Goal: Communication & Community: Answer question/provide support

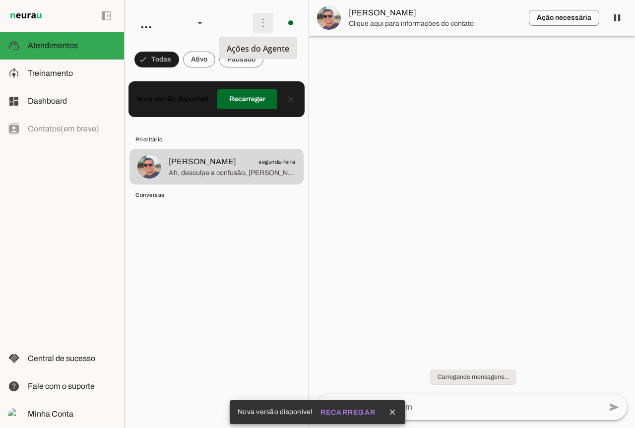
click at [265, 24] on span at bounding box center [263, 23] width 24 height 24
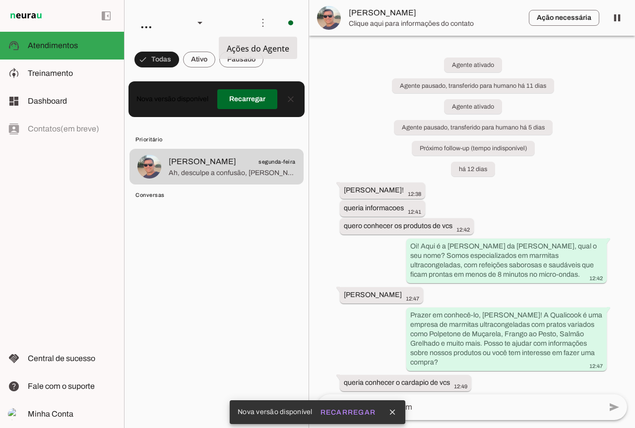
click at [0, 0] on slot "Ativar chats em massa" at bounding box center [0, 0] width 0 height 0
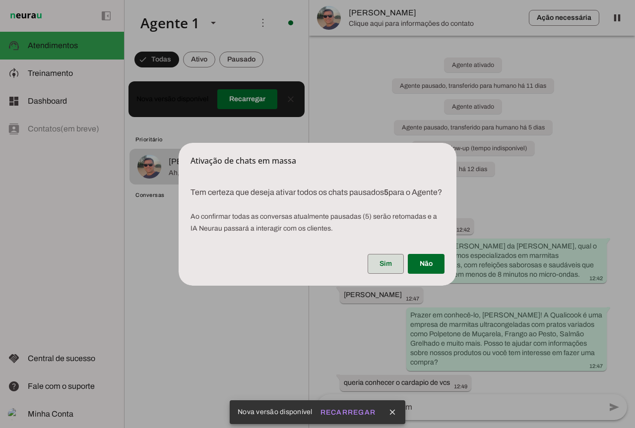
click at [388, 272] on span at bounding box center [385, 264] width 36 height 24
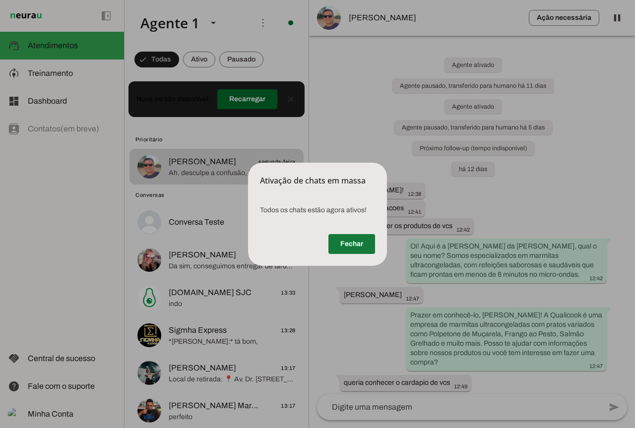
click at [345, 233] on span at bounding box center [351, 244] width 47 height 24
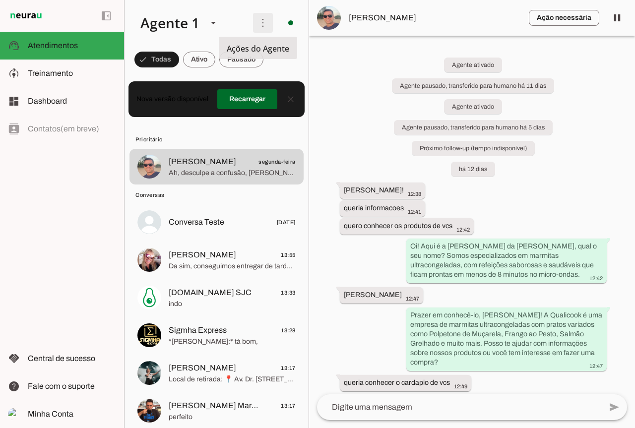
click at [262, 30] on span at bounding box center [263, 23] width 24 height 24
click at [380, 56] on slot at bounding box center [400, 61] width 40 height 36
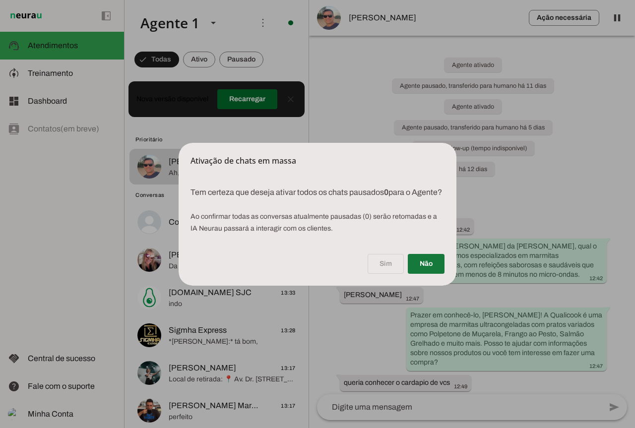
click at [423, 268] on span at bounding box center [426, 264] width 37 height 24
click at [426, 273] on span at bounding box center [426, 264] width 37 height 24
click at [456, 143] on dialog "Ativação de chats em massa Tem certeza que deseja ativar todos os chats pausa…" at bounding box center [317, 214] width 278 height 143
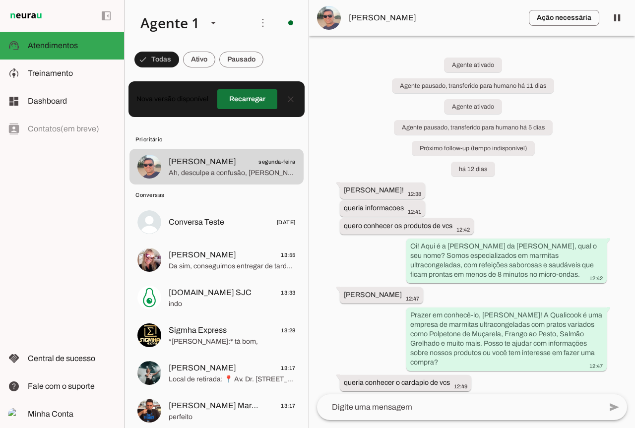
click at [262, 96] on span at bounding box center [247, 99] width 60 height 24
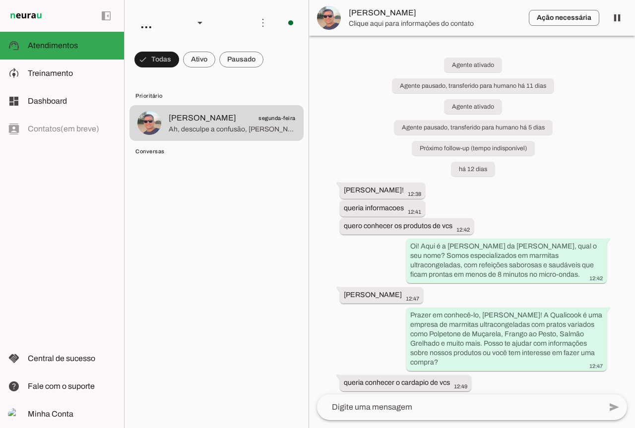
scroll to position [50, 0]
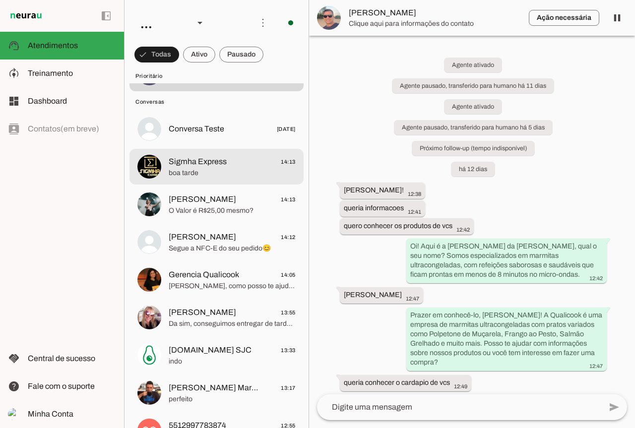
click at [189, 179] on md-item "Sigmha Express 14:13 boa tarde" at bounding box center [216, 167] width 174 height 36
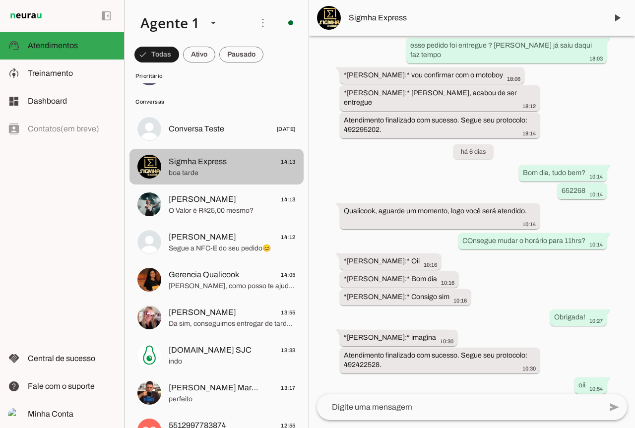
scroll to position [2790, 0]
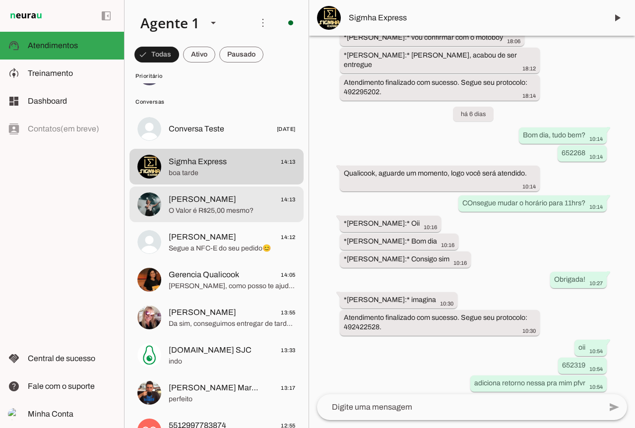
click at [218, 205] on span "Jaqueline Uber" at bounding box center [202, 199] width 67 height 12
